Goal: Check status

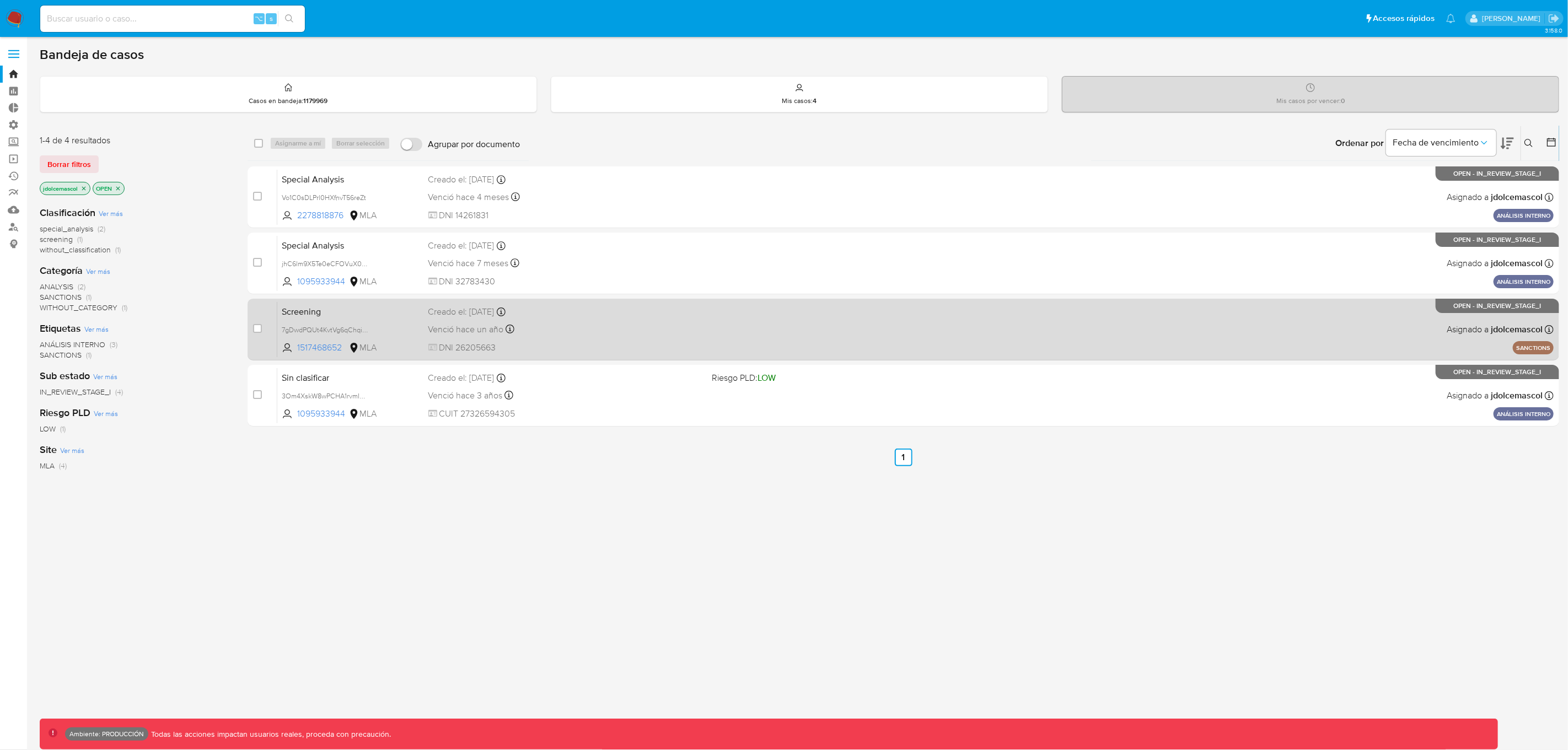
click at [608, 320] on div "Screening 7gDwdPQUt4KvtVg6qChqiWKa 1517468652 MLA Creado el: 10/05/2024 Creado …" at bounding box center [915, 329] width 1276 height 56
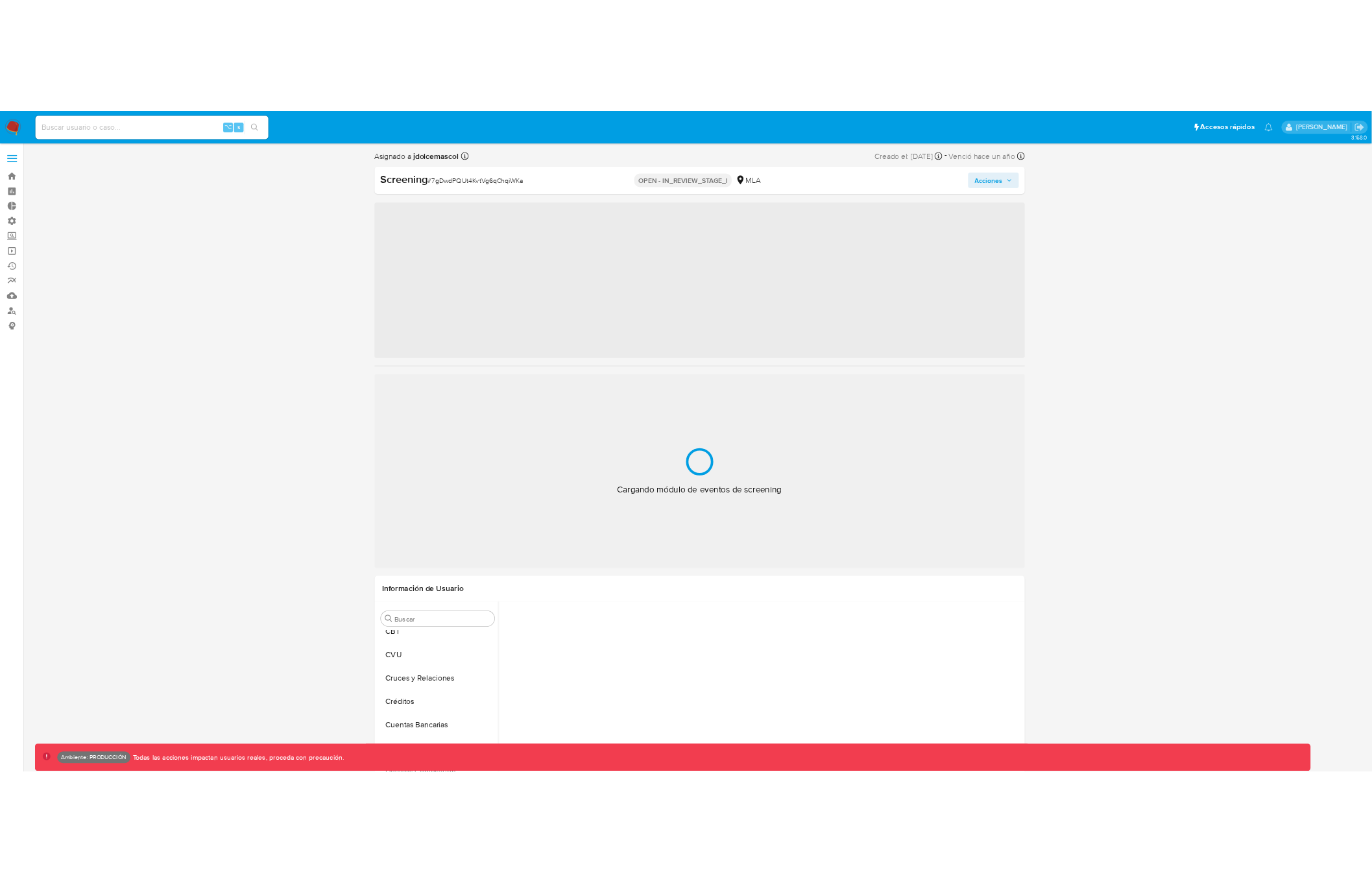
scroll to position [610, 0]
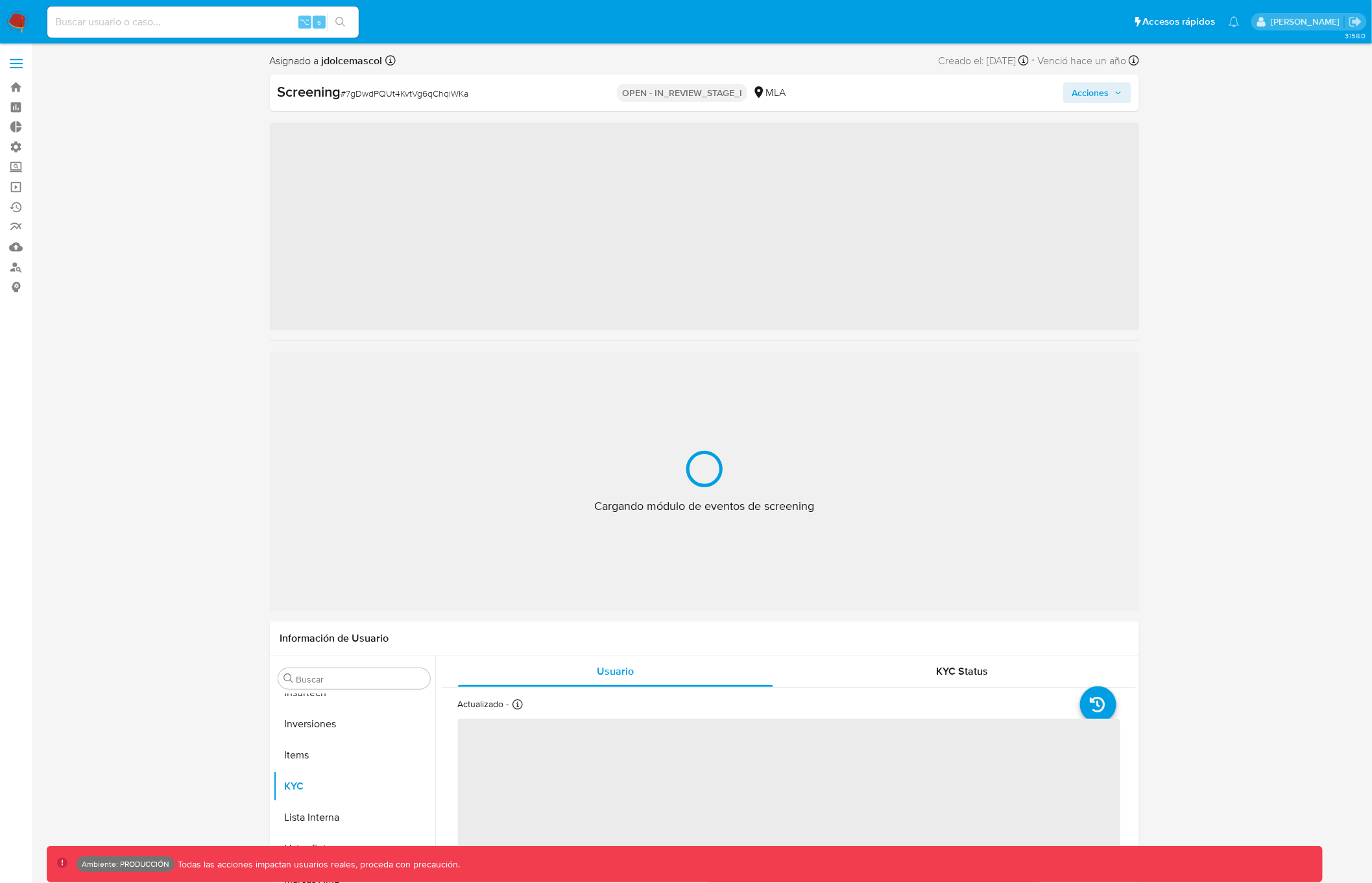
scroll to position [610, 0]
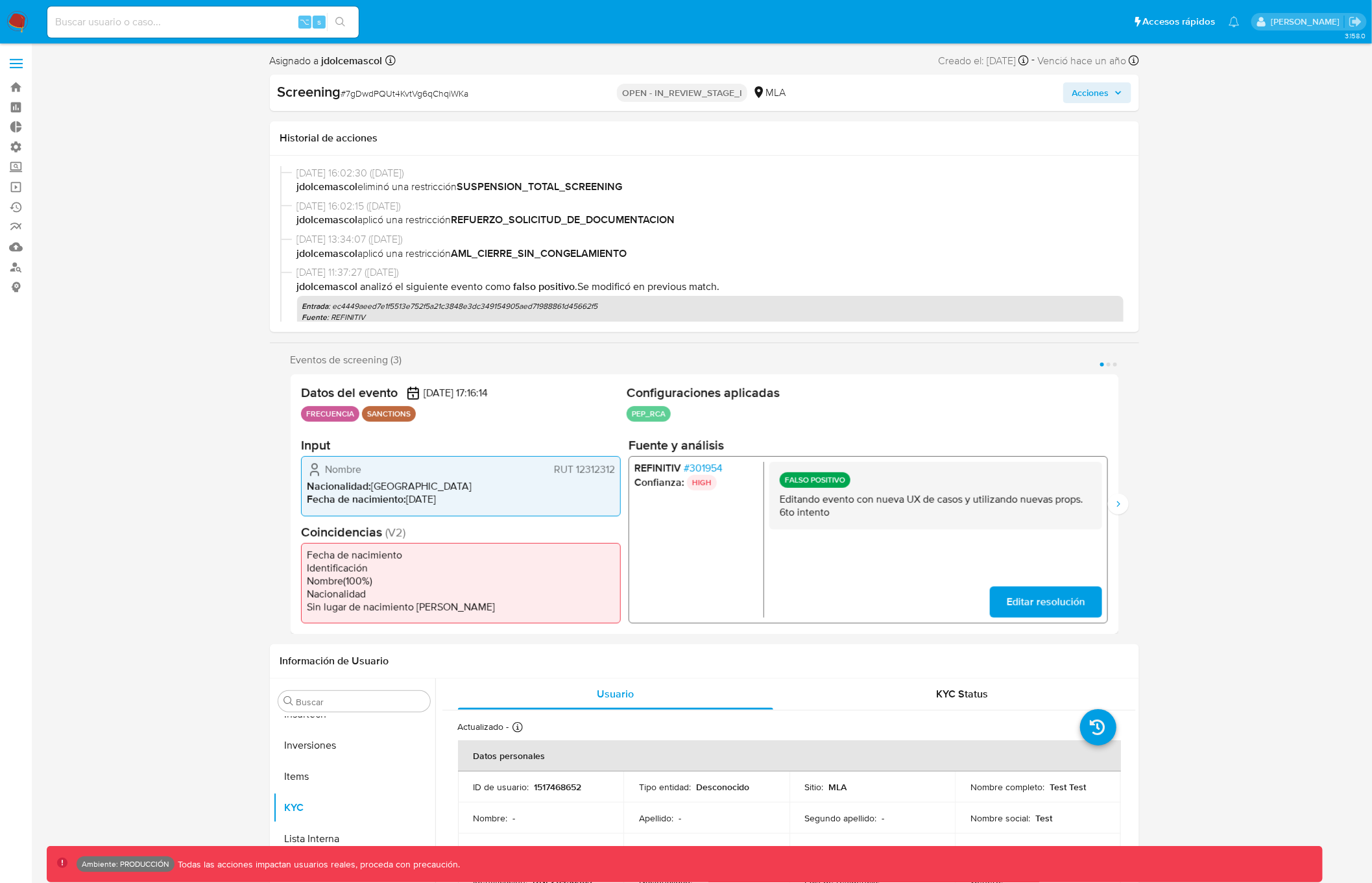
select select "10"
drag, startPoint x: 228, startPoint y: 295, endPoint x: 506, endPoint y: 24, distance: 388.2
